Goal: Navigation & Orientation: Find specific page/section

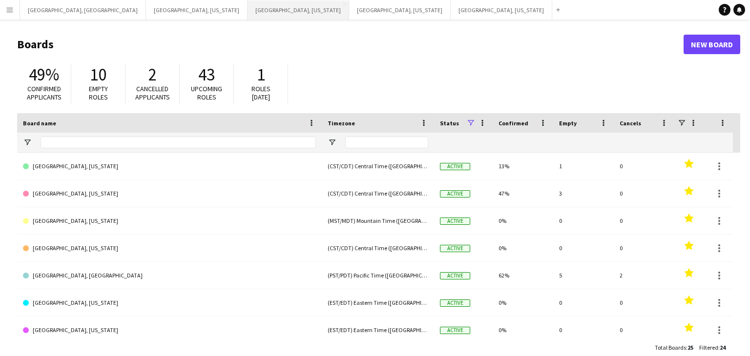
click at [247, 10] on button "[GEOGRAPHIC_DATA], [US_STATE] Close" at bounding box center [298, 9] width 102 height 19
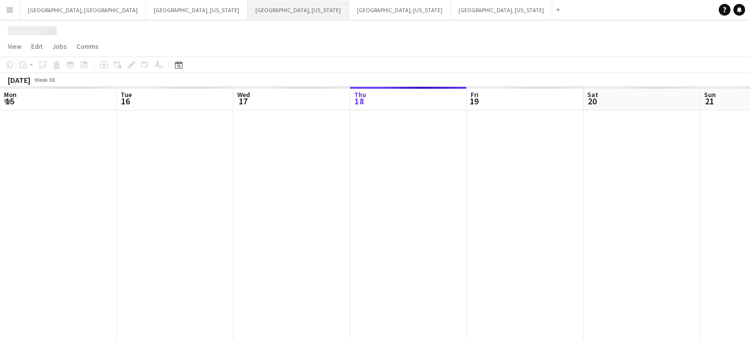
scroll to position [0, 233]
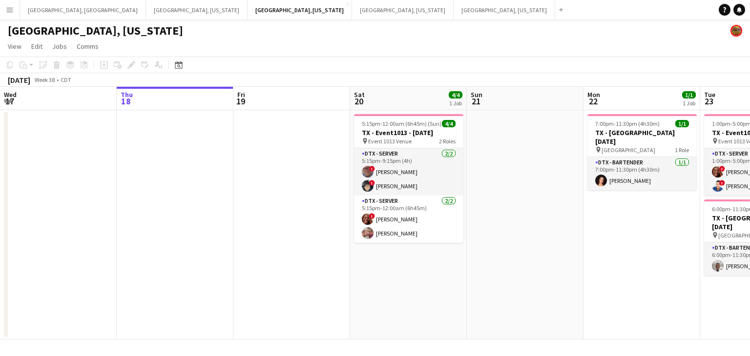
drag, startPoint x: 314, startPoint y: 162, endPoint x: 302, endPoint y: 161, distance: 12.3
click at [302, 161] on app-calendar-viewport "Mon 15 Tue 16 Wed 17 Thu 18 Fri 19 Sat 20 4/4 1 Job Sun 21 Mon 22 1/1 1 Job Tue…" at bounding box center [375, 213] width 750 height 253
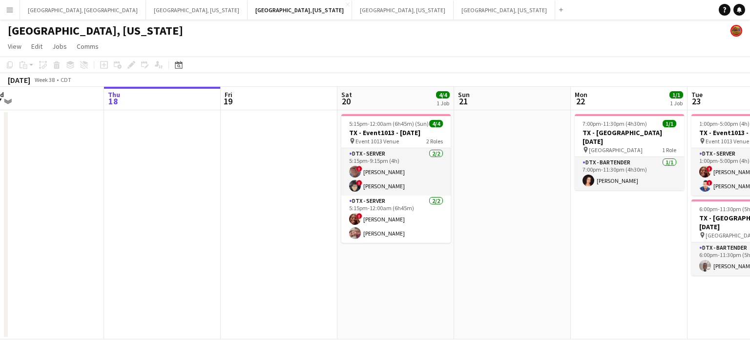
drag, startPoint x: 247, startPoint y: 165, endPoint x: 233, endPoint y: 166, distance: 14.2
click at [233, 166] on app-calendar-viewport "Mon 15 Tue 16 Wed 17 Thu 18 Fri 19 Sat 20 4/4 1 Job Sun 21 Mon 22 1/1 1 Job Tue…" at bounding box center [375, 213] width 750 height 253
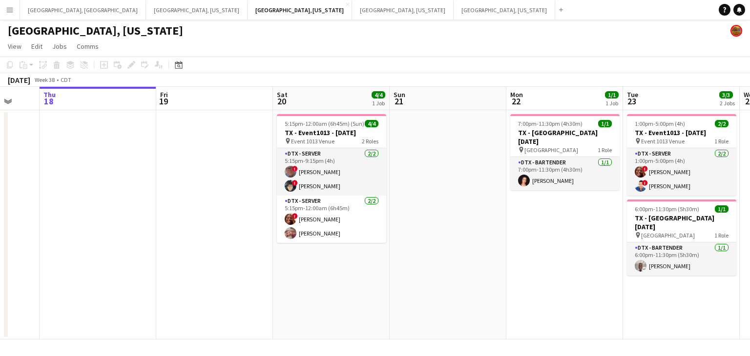
drag, startPoint x: 0, startPoint y: 182, endPoint x: 14, endPoint y: 179, distance: 14.0
click at [0, 184] on app-calendar-viewport "Mon 15 Tue 16 Wed 17 Thu 18 Fri 19 Sat 20 4/4 1 Job Sun 21 Mon 22 1/1 1 Job Tue…" at bounding box center [375, 213] width 750 height 253
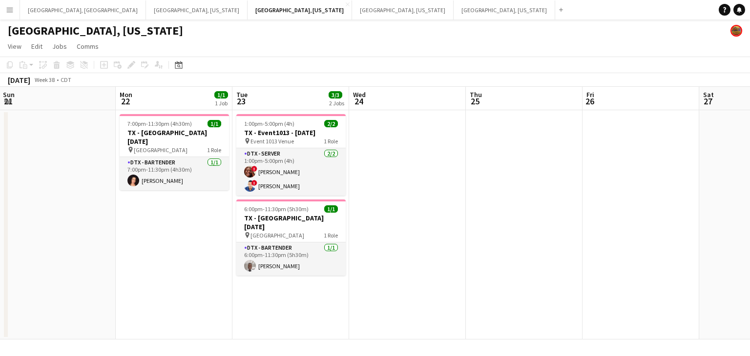
drag, startPoint x: 195, startPoint y: 199, endPoint x: 152, endPoint y: 202, distance: 43.1
click at [151, 202] on app-calendar-viewport "Fri 19 Sat 20 4/4 1 Job Sun 21 Mon 22 1/1 1 Job Tue 23 3/3 2 Jobs Wed 24 Thu 25…" at bounding box center [375, 213] width 750 height 253
click at [341, 160] on app-calendar-viewport "Fri 19 Sat 20 4/4 1 Job Sun 21 Mon 22 1/1 1 Job Tue 23 3/3 2 Jobs Wed 24 Thu 25…" at bounding box center [375, 213] width 750 height 253
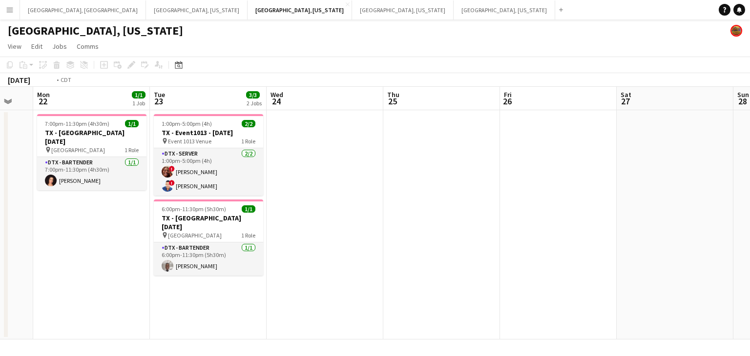
scroll to position [0, 370]
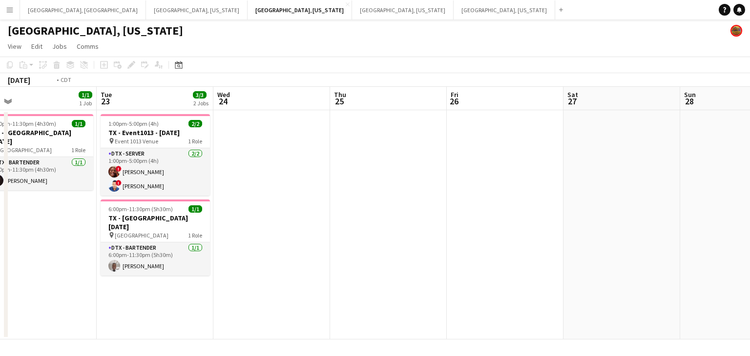
drag, startPoint x: 452, startPoint y: 155, endPoint x: 380, endPoint y: 164, distance: 72.4
click at [380, 164] on app-calendar-viewport "Fri 19 Sat 20 4/4 1 Job Sun 21 Mon 22 1/1 1 Job Tue 23 3/3 2 Jobs Wed 24 Thu 25…" at bounding box center [375, 213] width 750 height 253
click at [31, 7] on button "[GEOGRAPHIC_DATA], [GEOGRAPHIC_DATA] Close" at bounding box center [83, 9] width 126 height 19
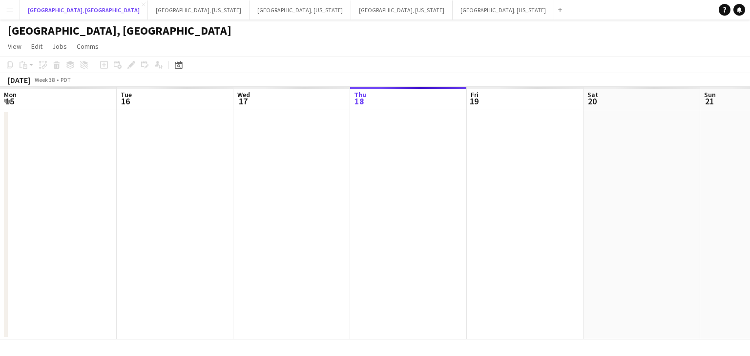
scroll to position [0, 233]
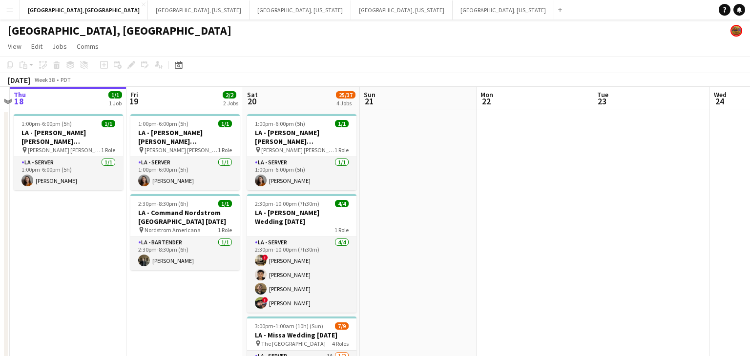
drag, startPoint x: 617, startPoint y: 175, endPoint x: 483, endPoint y: 198, distance: 136.7
click at [454, 194] on app-calendar-viewport "Mon 15 Tue 16 43/53 1 Job Wed 17 Thu 18 1/1 1 Job Fri 19 2/2 2 Jobs Sat 20 25/3…" at bounding box center [375, 359] width 750 height 544
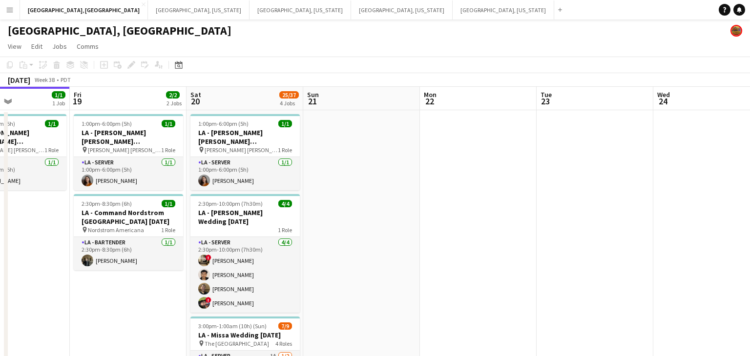
drag, startPoint x: 561, startPoint y: 182, endPoint x: 433, endPoint y: 204, distance: 130.2
click at [433, 204] on app-calendar-viewport "Mon 15 Tue 16 43/53 1 Job Wed 17 Thu 18 1/1 1 Job Fri 19 2/2 2 Jobs Sat 20 25/3…" at bounding box center [375, 359] width 750 height 544
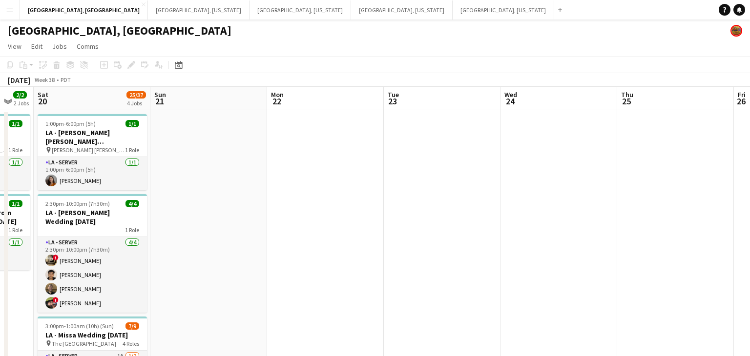
scroll to position [0, 351]
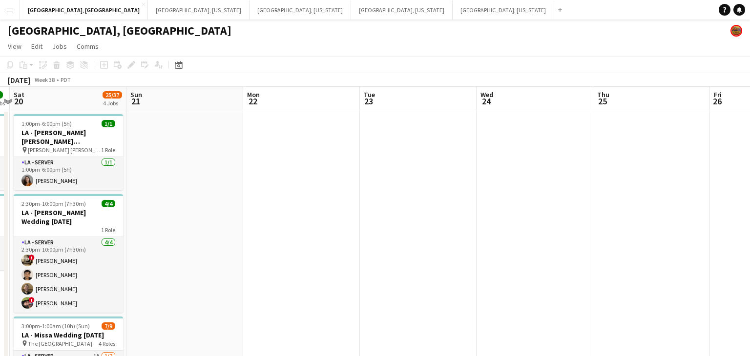
drag, startPoint x: 507, startPoint y: 194, endPoint x: 455, endPoint y: 196, distance: 51.3
click at [477, 198] on app-calendar-viewport "Wed 17 Thu 18 1/1 1 Job Fri 19 2/2 2 Jobs Sat 20 25/37 4 Jobs Sun 21 Mon 22 Tue…" at bounding box center [375, 359] width 750 height 544
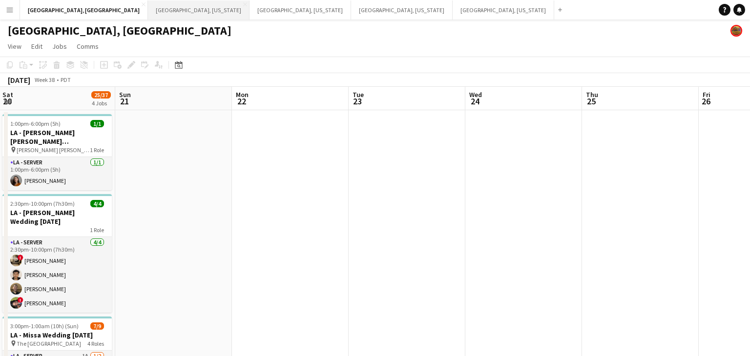
click at [148, 12] on button "[GEOGRAPHIC_DATA], [US_STATE] Close" at bounding box center [199, 9] width 102 height 19
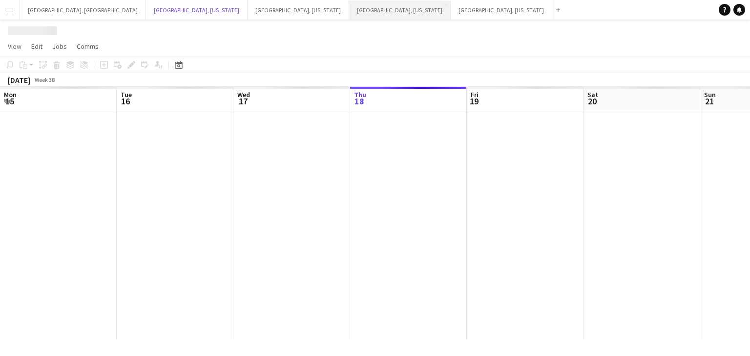
scroll to position [0, 233]
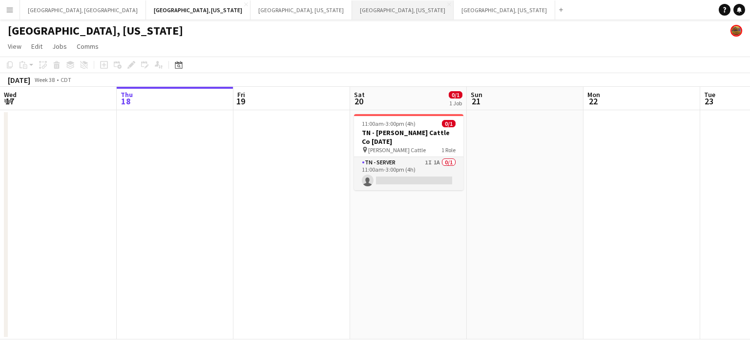
click at [352, 13] on button "[GEOGRAPHIC_DATA], [US_STATE] Close" at bounding box center [403, 9] width 102 height 19
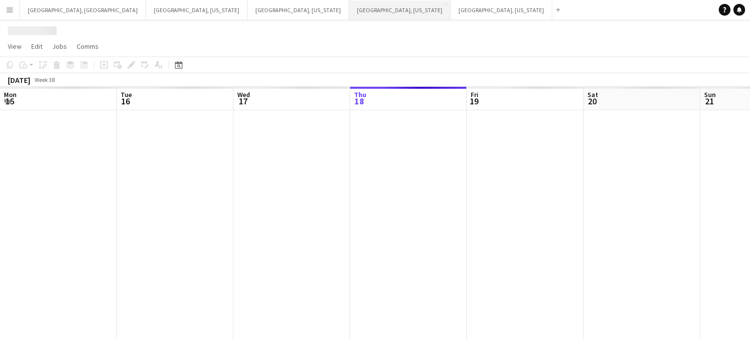
scroll to position [0, 233]
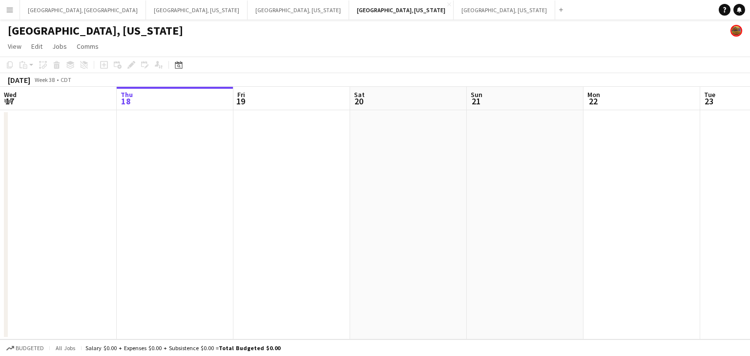
click at [6, 9] on app-icon "Menu" at bounding box center [10, 10] width 8 height 8
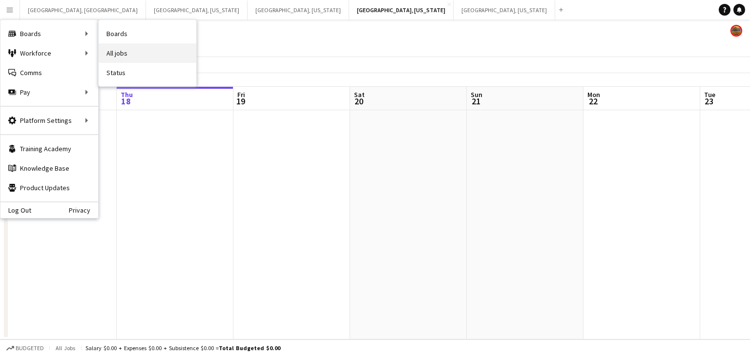
click at [120, 58] on link "All jobs" at bounding box center [148, 53] width 98 height 20
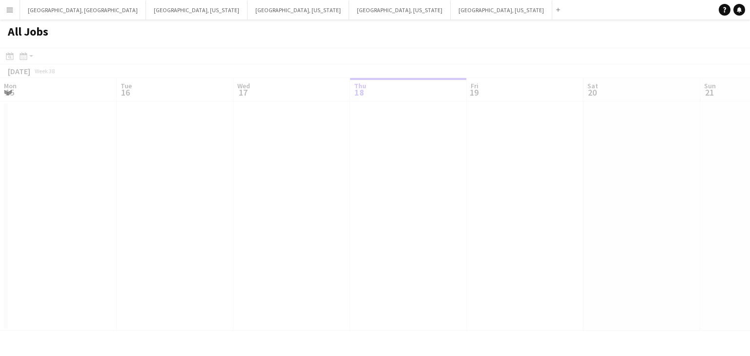
scroll to position [0, 233]
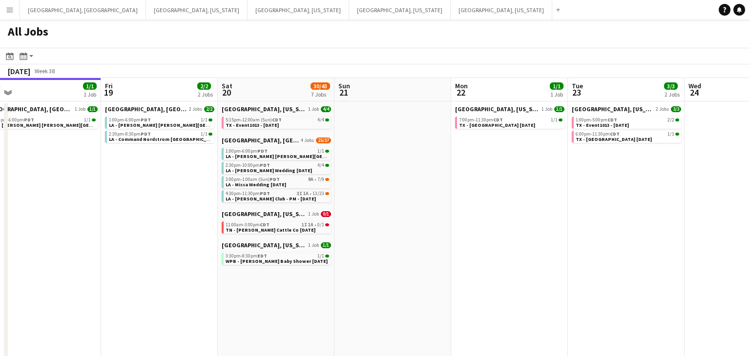
drag, startPoint x: 543, startPoint y: 240, endPoint x: 345, endPoint y: 273, distance: 200.9
click at [344, 276] on app-calendar-viewport "Mon 15 Tue 16 43/53 1 Job Wed 17 Thu 18 1/1 1 Job Fri 19 2/2 2 Jobs Sat 20 30/4…" at bounding box center [375, 233] width 750 height 311
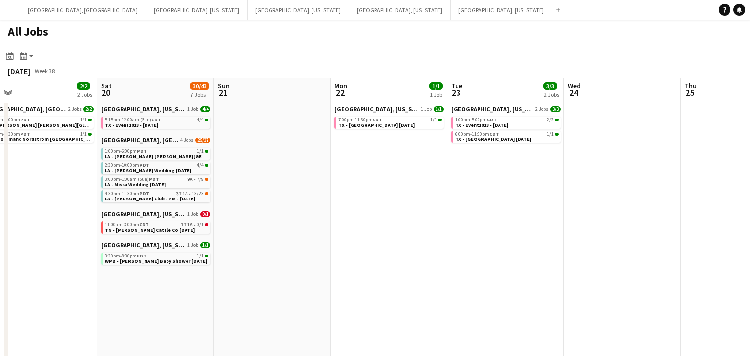
drag, startPoint x: 478, startPoint y: 263, endPoint x: 424, endPoint y: 267, distance: 53.9
click at [424, 267] on app-calendar-viewport "Tue 16 43/53 1 Job Wed 17 Thu 18 1/1 1 Job Fri 19 2/2 2 Jobs Sat 20 30/43 7 Job…" at bounding box center [375, 233] width 750 height 311
click at [338, 277] on app-calendar-viewport "Tue 16 43/53 1 Job Wed 17 Thu 18 1/1 1 Job Fri 19 2/2 2 Jobs Sat 20 30/43 7 Job…" at bounding box center [375, 233] width 750 height 311
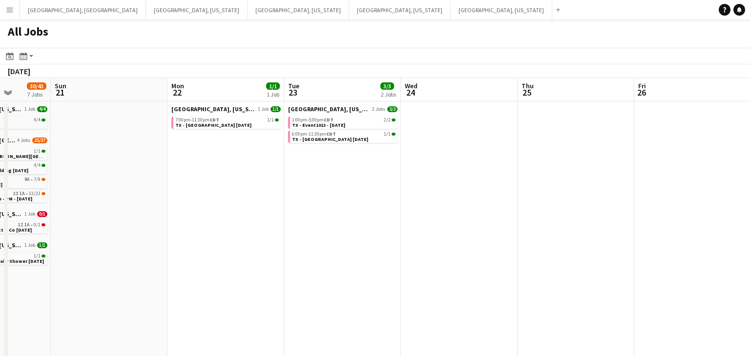
click at [270, 278] on app-all-jobs "All Jobs Date picker [DATE] [DATE] [DATE] M [DATE] T [DATE] W [DATE] T [DATE] F…" at bounding box center [375, 205] width 750 height 370
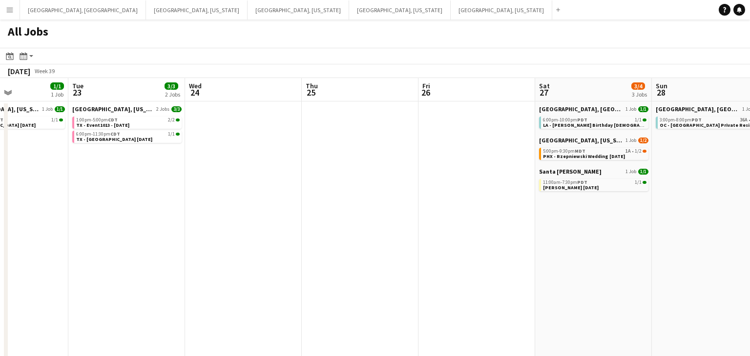
drag, startPoint x: 497, startPoint y: 238, endPoint x: 452, endPoint y: 237, distance: 45.4
click at [452, 237] on app-calendar-viewport "Sat 20 30/43 7 Jobs Sun 21 Mon 22 1/1 1 Job Tue 23 3/3 2 Jobs Wed 24 Thu 25 Fri…" at bounding box center [375, 233] width 750 height 311
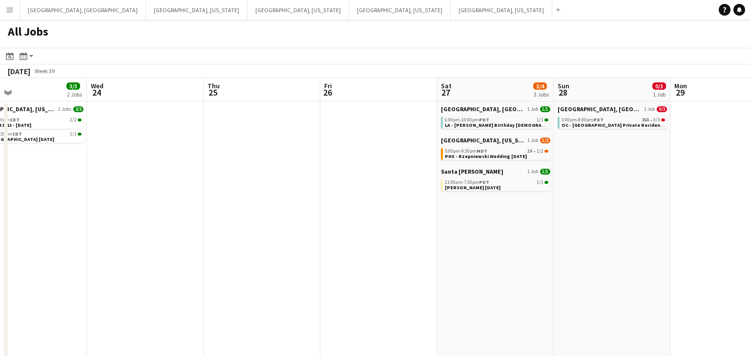
scroll to position [0, 381]
drag, startPoint x: 423, startPoint y: 228, endPoint x: 404, endPoint y: 231, distance: 19.7
click at [404, 231] on app-calendar-viewport "Sat 20 30/43 7 Jobs Sun 21 Mon 22 1/1 1 Job Tue 23 3/3 2 Jobs Wed 24 Thu 25 Fri…" at bounding box center [375, 233] width 750 height 311
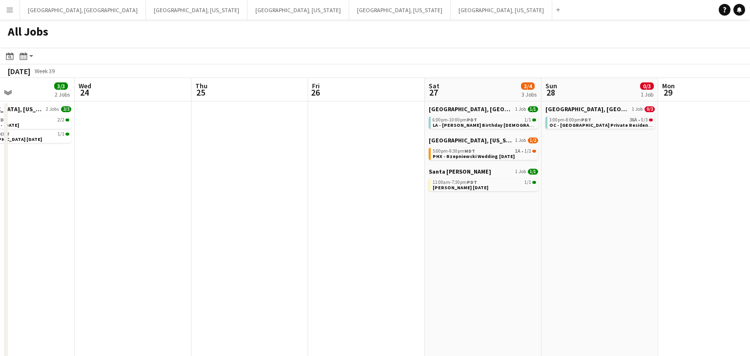
drag, startPoint x: 464, startPoint y: 229, endPoint x: 453, endPoint y: 228, distance: 10.3
click at [453, 228] on app-calendar-viewport "Sat 20 30/43 7 Jobs Sun 21 Mon 22 1/1 1 Job Tue 23 3/3 2 Jobs Wed 24 Thu 25 Fri…" at bounding box center [375, 233] width 750 height 311
drag, startPoint x: 535, startPoint y: 246, endPoint x: 288, endPoint y: 275, distance: 248.3
click at [256, 277] on app-calendar-viewport "Sat 20 30/43 7 Jobs Sun 21 Mon 22 1/1 1 Job Tue 23 3/3 2 Jobs Wed 24 Thu 25 Fri…" at bounding box center [375, 233] width 750 height 311
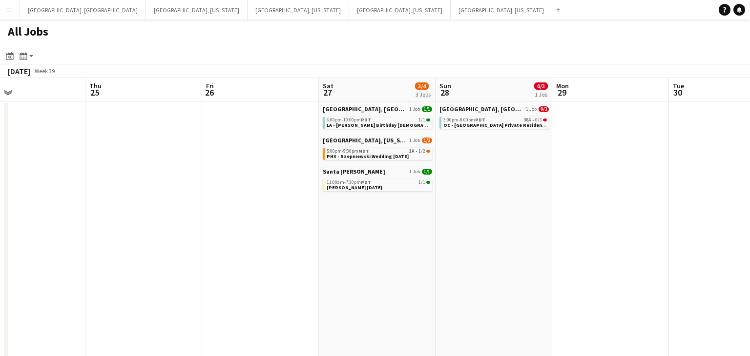
click at [302, 278] on app-all-jobs "All Jobs Date picker [DATE] [DATE] [DATE] M [DATE] T [DATE] W [DATE] T [DATE] F…" at bounding box center [375, 205] width 750 height 370
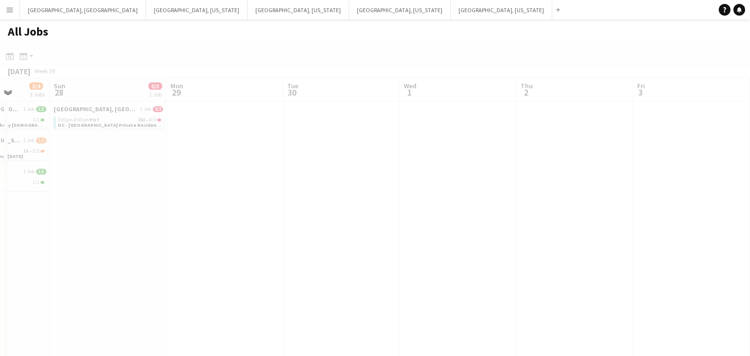
drag, startPoint x: 432, startPoint y: 265, endPoint x: 372, endPoint y: 269, distance: 60.2
click at [372, 269] on app-calendar-viewport "Wed 24 Thu 25 Fri 26 Sat 27 3/4 3 Jobs Sun 28 0/3 1 Job Mon 29 Tue 30 Wed 1 Thu…" at bounding box center [375, 233] width 750 height 311
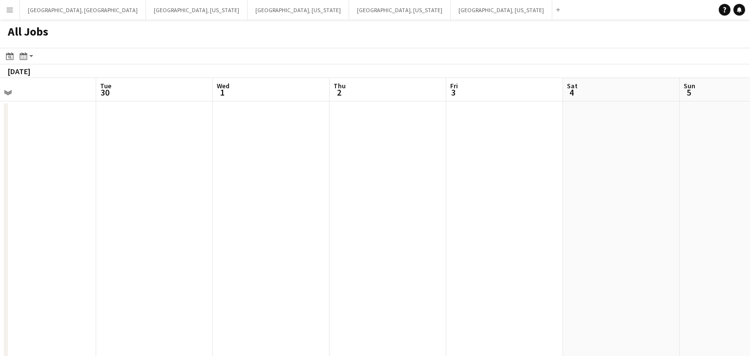
drag, startPoint x: 517, startPoint y: 254, endPoint x: 327, endPoint y: 270, distance: 191.5
click at [327, 270] on app-calendar-viewport "Fri 26 Sat 27 3/4 3 Jobs Sun 28 0/3 1 Job Mon 29 Tue 30 Wed 1 Thu 2 Fri 3 Sat 4…" at bounding box center [375, 233] width 750 height 311
click at [304, 271] on app-all-jobs "All Jobs Date picker [DATE] [DATE] [DATE] M [DATE] T [DATE] W [DATE] T [DATE] F…" at bounding box center [375, 205] width 750 height 370
drag, startPoint x: 306, startPoint y: 269, endPoint x: 349, endPoint y: 268, distance: 43.0
click at [261, 276] on app-calendar-viewport "Sun 28 0/3 1 Job Mon 29 Tue 30 Wed 1 Thu 2 Fri 3 Sat 4 Sun 5 Mon 6 Tue 7 Wed 8 …" at bounding box center [375, 233] width 750 height 311
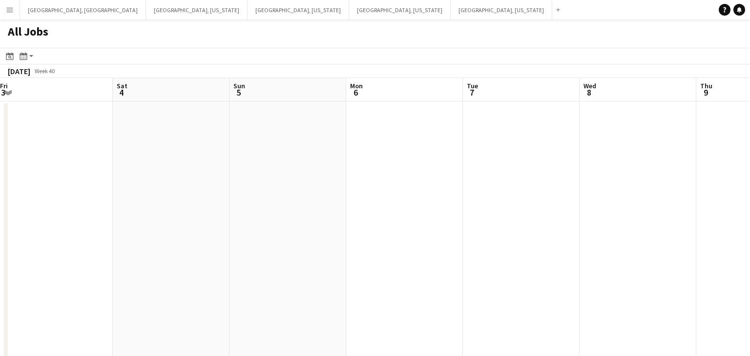
drag, startPoint x: 440, startPoint y: 260, endPoint x: 350, endPoint y: 268, distance: 90.2
click at [330, 271] on app-calendar-viewport "Tue 30 Wed 1 Thu 2 Fri 3 Sat 4 Sun 5 Mon 6 Tue 7 Wed 8 Thu 9 Fri 10 Sat 11 1/6 …" at bounding box center [375, 233] width 750 height 311
drag, startPoint x: 468, startPoint y: 255, endPoint x: 346, endPoint y: 261, distance: 122.2
click at [327, 264] on app-calendar-viewport "Tue 30 Wed 1 Thu 2 Fri 3 Sat 4 Sun 5 Mon 6 Tue 7 Wed 8 Thu 9 Fri 10 Sat 11 1/6 …" at bounding box center [375, 233] width 750 height 311
click at [334, 261] on app-all-jobs "All Jobs Date picker [DATE] [DATE] [DATE] M [DATE] T [DATE] W [DATE] T [DATE] F…" at bounding box center [375, 205] width 750 height 370
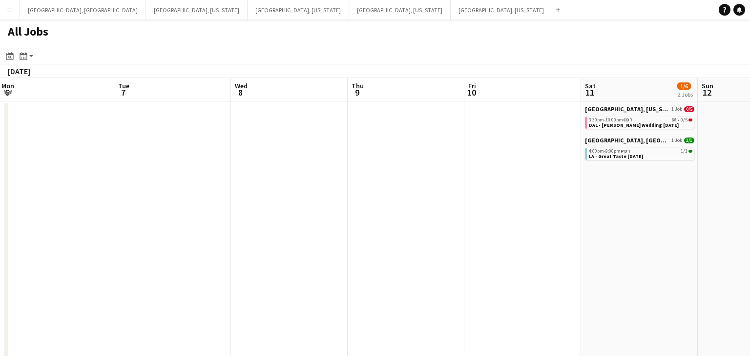
drag, startPoint x: 481, startPoint y: 250, endPoint x: 357, endPoint y: 262, distance: 124.5
click at [357, 262] on app-calendar-viewport "Fri 3 Sat 4 Sun 5 Mon 6 Tue 7 Wed 8 Thu 9 Fri 10 Sat 11 1/6 2 Jobs Sun 12 Mon 1…" at bounding box center [375, 233] width 750 height 311
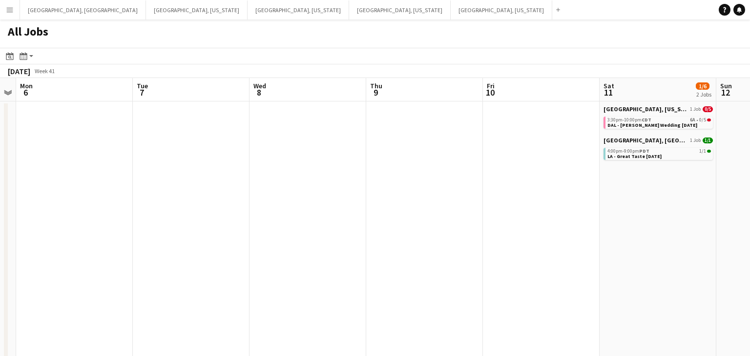
drag, startPoint x: 501, startPoint y: 246, endPoint x: 329, endPoint y: 258, distance: 172.3
click at [329, 258] on app-calendar-viewport "Fri 3 Sat 4 Sun 5 Mon 6 Tue 7 Wed 8 Thu 9 Fri 10 Sat 11 1/6 2 Jobs Sun 12 Mon 1…" at bounding box center [375, 233] width 750 height 311
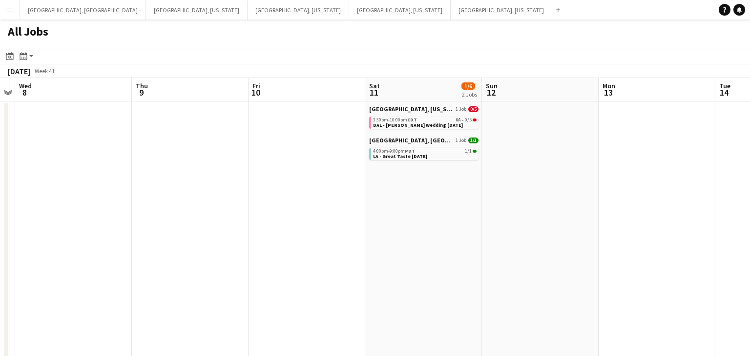
drag, startPoint x: 479, startPoint y: 242, endPoint x: 391, endPoint y: 248, distance: 88.5
click at [393, 248] on app-calendar-viewport "Sun 5 Mon 6 Tue 7 Wed 8 Thu 9 Fri 10 Sat 11 1/6 2 Jobs Sun 12 Mon 13 Tue 14 Wed…" at bounding box center [375, 233] width 750 height 311
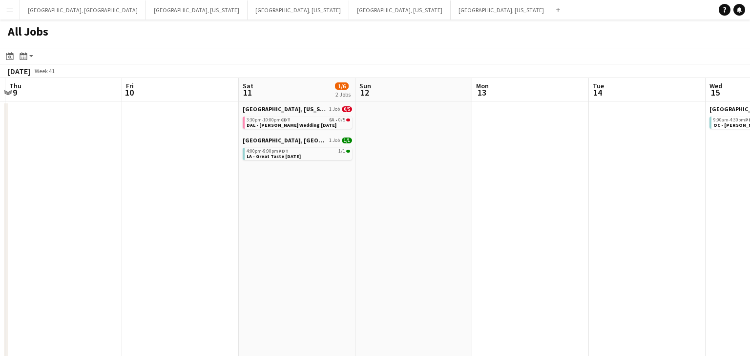
scroll to position [0, 348]
click at [355, 257] on app-all-jobs "All Jobs Date picker [DATE] [DATE] [DATE] M [DATE] T [DATE] W [DATE] T [DATE] F…" at bounding box center [375, 205] width 750 height 370
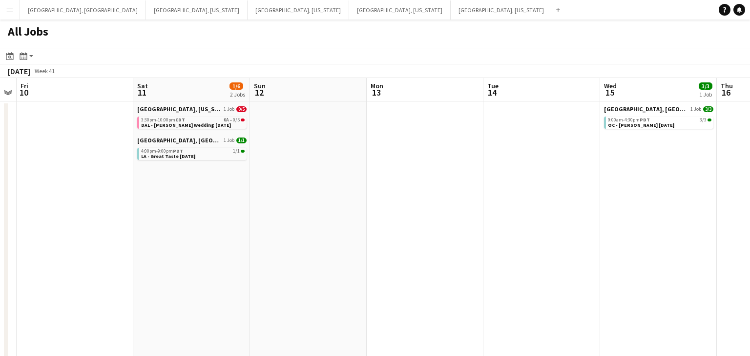
drag, startPoint x: 488, startPoint y: 234, endPoint x: 262, endPoint y: 261, distance: 227.6
click at [264, 260] on app-calendar-viewport "Tue 7 Wed 8 Thu 9 Fri 10 Sat 11 1/6 2 Jobs Sun 12 Mon 13 Tue 14 Wed 15 3/3 1 Jo…" at bounding box center [375, 233] width 750 height 311
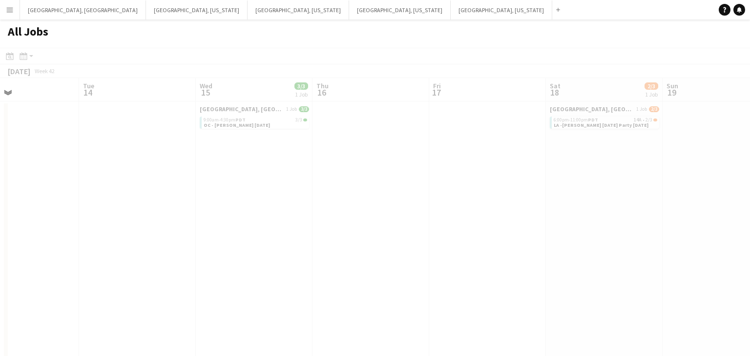
drag, startPoint x: 325, startPoint y: 255, endPoint x: 270, endPoint y: 263, distance: 54.7
click at [261, 264] on app-all-jobs "All Jobs Date picker [DATE] [DATE] [DATE] M [DATE] T [DATE] W [DATE] T [DATE] F…" at bounding box center [375, 205] width 750 height 370
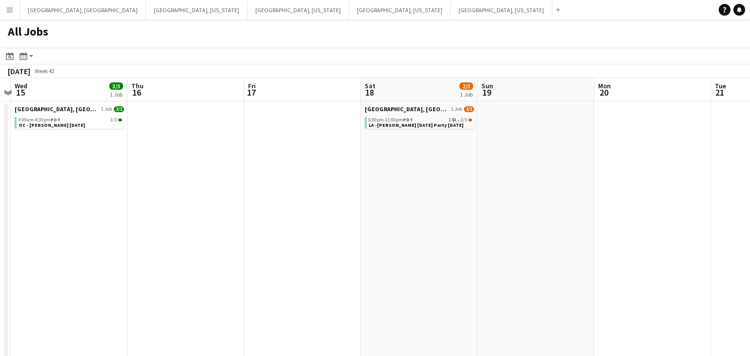
drag, startPoint x: 404, startPoint y: 247, endPoint x: 215, endPoint y: 256, distance: 188.6
click at [214, 256] on app-calendar-viewport "Sat 11 1/6 2 Jobs Sun 12 Mon 13 Tue 14 Wed 15 3/3 1 Job Thu 16 Fri 17 Sat 18 2/…" at bounding box center [375, 233] width 750 height 311
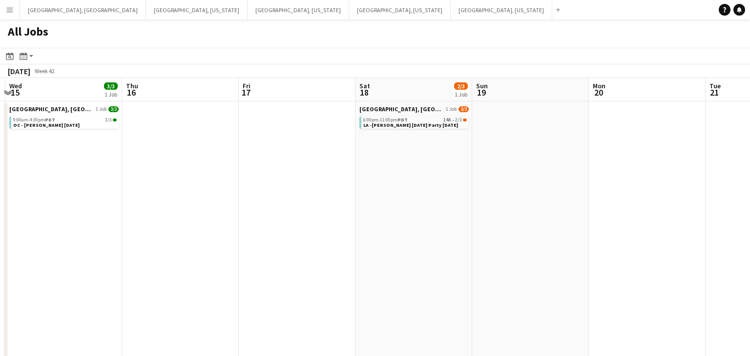
drag, startPoint x: 235, startPoint y: 251, endPoint x: 488, endPoint y: 211, distance: 256.6
click at [490, 213] on app-calendar-viewport "Sun 12 Mon 13 Tue 14 Wed 15 3/3 1 Job Thu 16 Fri 17 Sat 18 2/3 1 Job Sun 19 Mon…" at bounding box center [375, 233] width 750 height 311
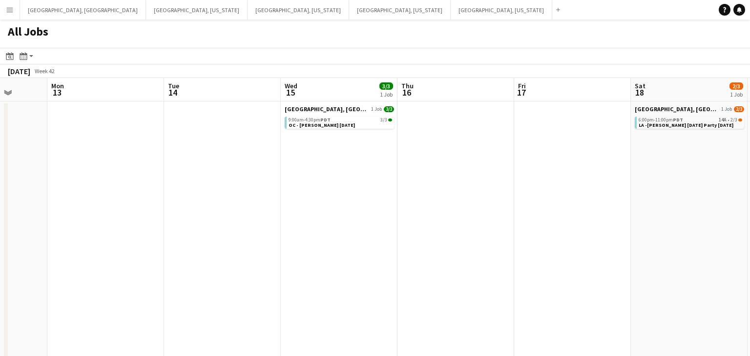
drag, startPoint x: 364, startPoint y: 225, endPoint x: 489, endPoint y: 208, distance: 126.5
click at [502, 203] on app-calendar-viewport "Fri 10 Sat 11 1/6 2 Jobs Sun 12 Mon 13 Tue 14 Wed 15 3/3 1 Job Thu 16 Fri 17 Sa…" at bounding box center [375, 233] width 750 height 311
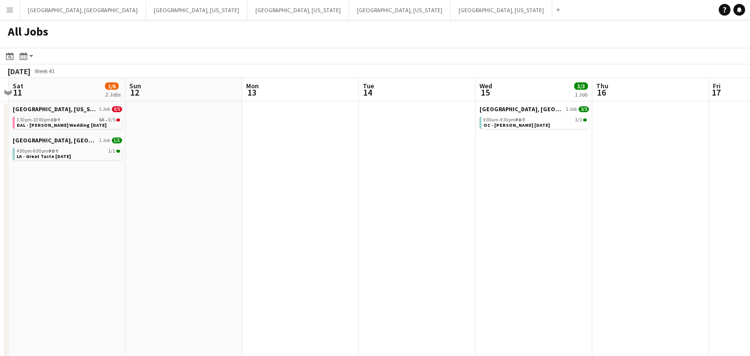
drag, startPoint x: 553, startPoint y: 198, endPoint x: 591, endPoint y: 194, distance: 37.8
click at [656, 187] on app-calendar-viewport "Thu 9 Fri 10 Sat 11 1/6 2 Jobs Sun 12 Mon 13 Tue 14 Wed 15 3/3 1 Job Thu 16 Fri…" at bounding box center [375, 233] width 750 height 311
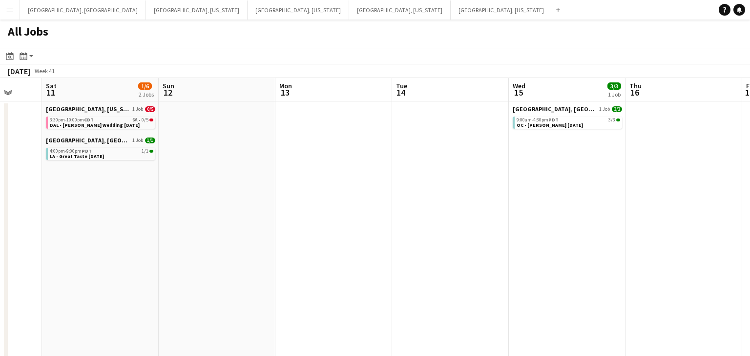
scroll to position [0, 308]
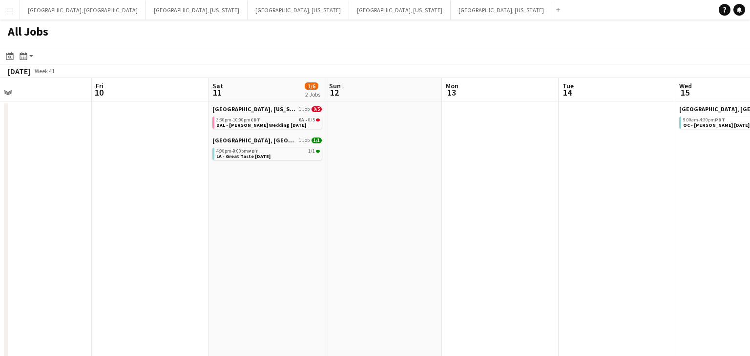
drag, startPoint x: 288, startPoint y: 216, endPoint x: 581, endPoint y: 180, distance: 295.5
click at [581, 180] on app-calendar-viewport "Tue 7 Wed 8 Thu 9 Fri 10 Sat 11 1/6 2 Jobs Sun 12 Mon 13 Tue 14 Wed 15 3/3 1 Jo…" at bounding box center [375, 233] width 750 height 311
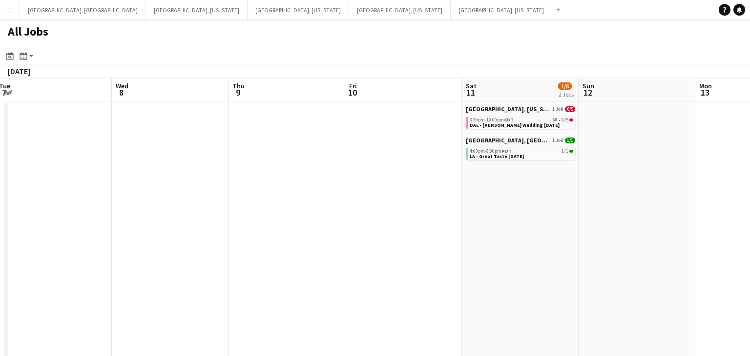
drag, startPoint x: 348, startPoint y: 216, endPoint x: 541, endPoint y: 181, distance: 195.9
click at [541, 181] on app-calendar-viewport "Sun 5 Mon 6 Tue 7 Wed 8 Thu 9 Fri 10 Sat 11 1/6 2 Jobs Sun 12 Mon 13 Tue 14 Wed…" at bounding box center [375, 233] width 750 height 311
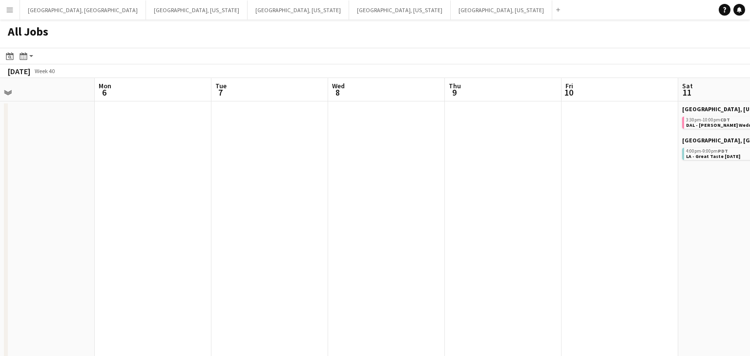
drag, startPoint x: 438, startPoint y: 193, endPoint x: 629, endPoint y: 162, distance: 193.5
click at [659, 152] on app-calendar-viewport "Fri 3 Sat 4 Sun 5 Mon 6 Tue 7 Wed 8 Thu 9 Fri 10 Sat 11 1/6 2 Jobs Sun 12 Mon 1…" at bounding box center [375, 233] width 750 height 311
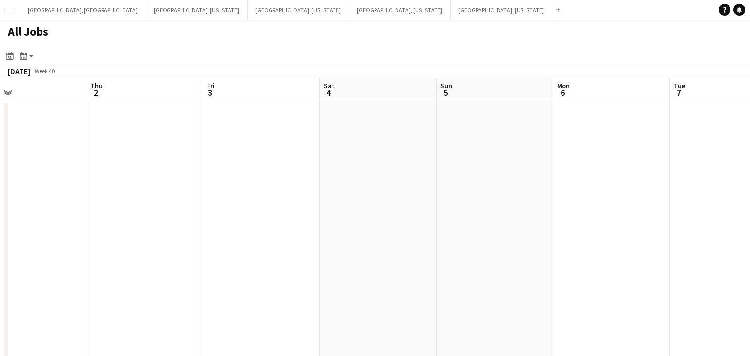
drag, startPoint x: 589, startPoint y: 170, endPoint x: 646, endPoint y: 158, distance: 57.9
click at [661, 156] on app-calendar-viewport "Mon 29 Tue 30 Wed 1 Thu 2 Fri 3 Sat 4 Sun 5 Mon 6 Tue 7 Wed 8 Thu 9 Fri 10" at bounding box center [375, 233] width 750 height 311
drag, startPoint x: 628, startPoint y: 157, endPoint x: 681, endPoint y: 151, distance: 53.5
click at [672, 151] on app-calendar-viewport "Mon 29 Tue 30 Wed 1 Thu 2 Fri 3 Sat 4 Sun 5 Mon 6 Tue 7 Wed 8 Thu 9 Fri 10" at bounding box center [375, 233] width 750 height 311
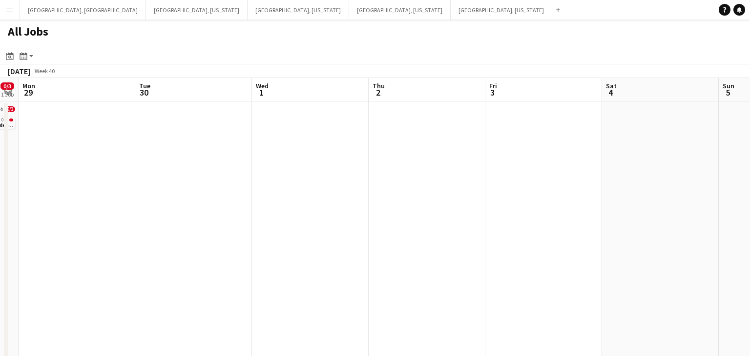
drag, startPoint x: 691, startPoint y: 140, endPoint x: 709, endPoint y: 138, distance: 17.7
click at [719, 133] on app-calendar-viewport "Sat 27 3/4 3 Jobs Sun 28 0/3 1 Job Mon 29 Tue 30 Wed 1 Thu 2 Fri 3 Sat 4 Sun 5 …" at bounding box center [375, 233] width 750 height 311
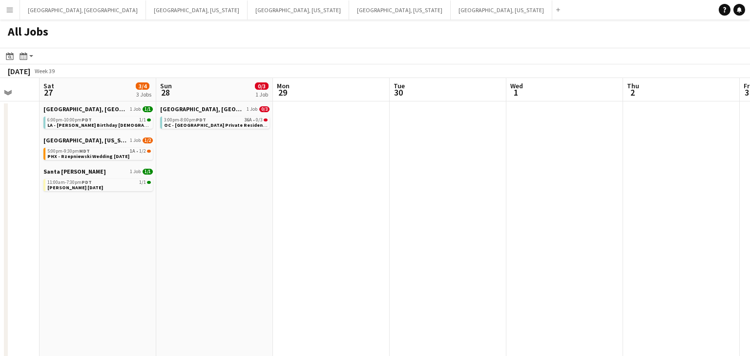
drag, startPoint x: 674, startPoint y: 157, endPoint x: 640, endPoint y: 164, distance: 34.8
click at [678, 156] on app-calendar-viewport "Wed 24 Thu 25 Fri 26 Sat 27 3/4 3 Jobs Sun 28 0/3 1 Job Mon 29 Tue 30 Wed 1 Thu…" at bounding box center [375, 233] width 750 height 311
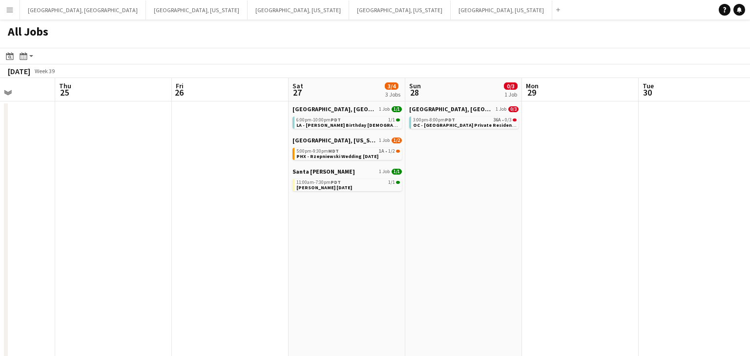
drag, startPoint x: 504, startPoint y: 220, endPoint x: 570, endPoint y: 214, distance: 65.7
click at [608, 199] on app-calendar-viewport "Mon 22 1/1 1 Job Tue 23 3/3 2 Jobs Wed 24 Thu 25 Fri 26 Sat 27 3/4 3 Jobs Sun 2…" at bounding box center [375, 233] width 750 height 311
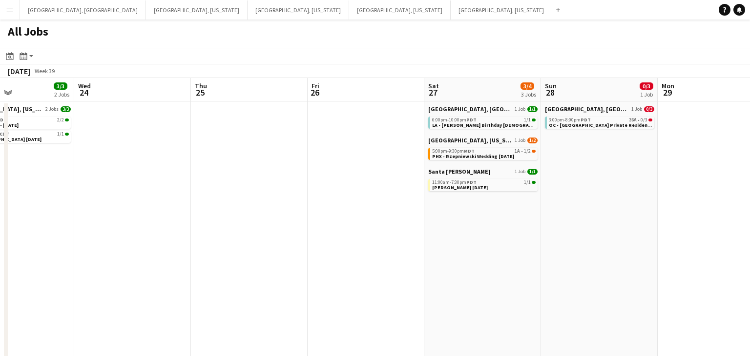
drag, startPoint x: 470, startPoint y: 241, endPoint x: 624, endPoint y: 213, distance: 156.3
click at [623, 213] on app-calendar-viewport "Sun 21 Mon 22 1/1 1 Job Tue 23 3/3 2 Jobs Wed 24 Thu 25 Fri 26 Sat 27 3/4 3 Job…" at bounding box center [375, 233] width 750 height 311
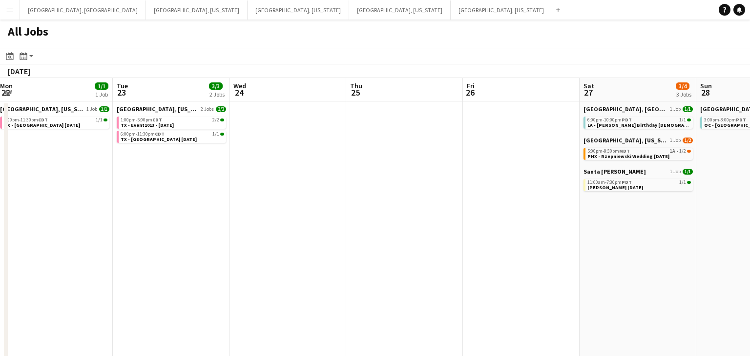
drag, startPoint x: 415, startPoint y: 253, endPoint x: 513, endPoint y: 240, distance: 98.5
click at [511, 240] on app-calendar-viewport "Sat 20 30/43 7 Jobs Sun 21 Mon 22 1/1 1 Job Tue 23 3/3 2 Jobs Wed 24 Thu 25 Fri…" at bounding box center [375, 233] width 750 height 311
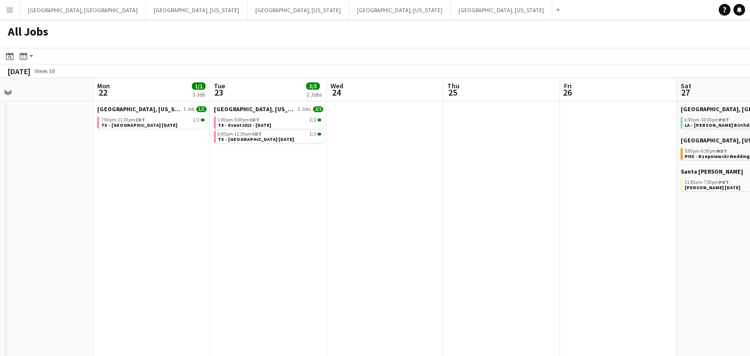
drag
click at [616, 203] on app-calendar-viewport "Fri 19 2/2 2 Jobs Sat 20 30/43 7 Jobs Sun 21 Mon 22 1/1 1 Job Tue 23 3/3 2 Jobs…" at bounding box center [375, 233] width 750 height 311
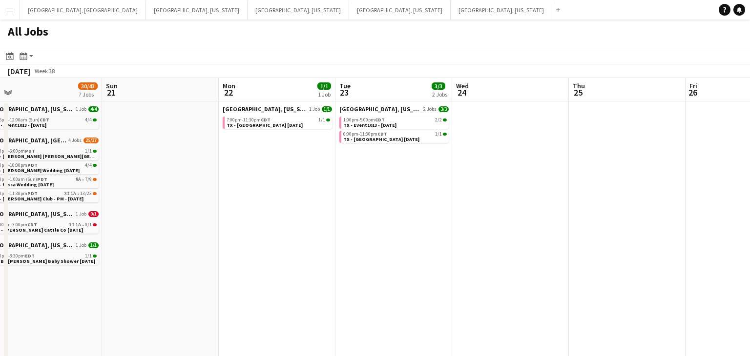
click at [645, 205] on app-calendar-viewport "Thu 18 1/1 1 Job Fri 19 2/2 2 Jobs Sat 20 30/43 7 Jobs Sun 21 Mon 22 1/1 1 Job …" at bounding box center [375, 233] width 750 height 311
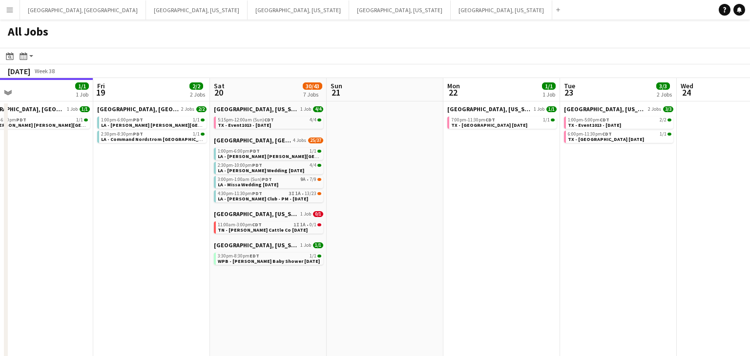
click at [558, 233] on app-calendar-viewport "Tue 16 43/53 1 Job Wed 17 Thu 18 1/1 1 Job Fri 19 2/2 2 Jobs Sat 20 30/43 7 Job…" at bounding box center [375, 233] width 750 height 311
